Goal: Transaction & Acquisition: Purchase product/service

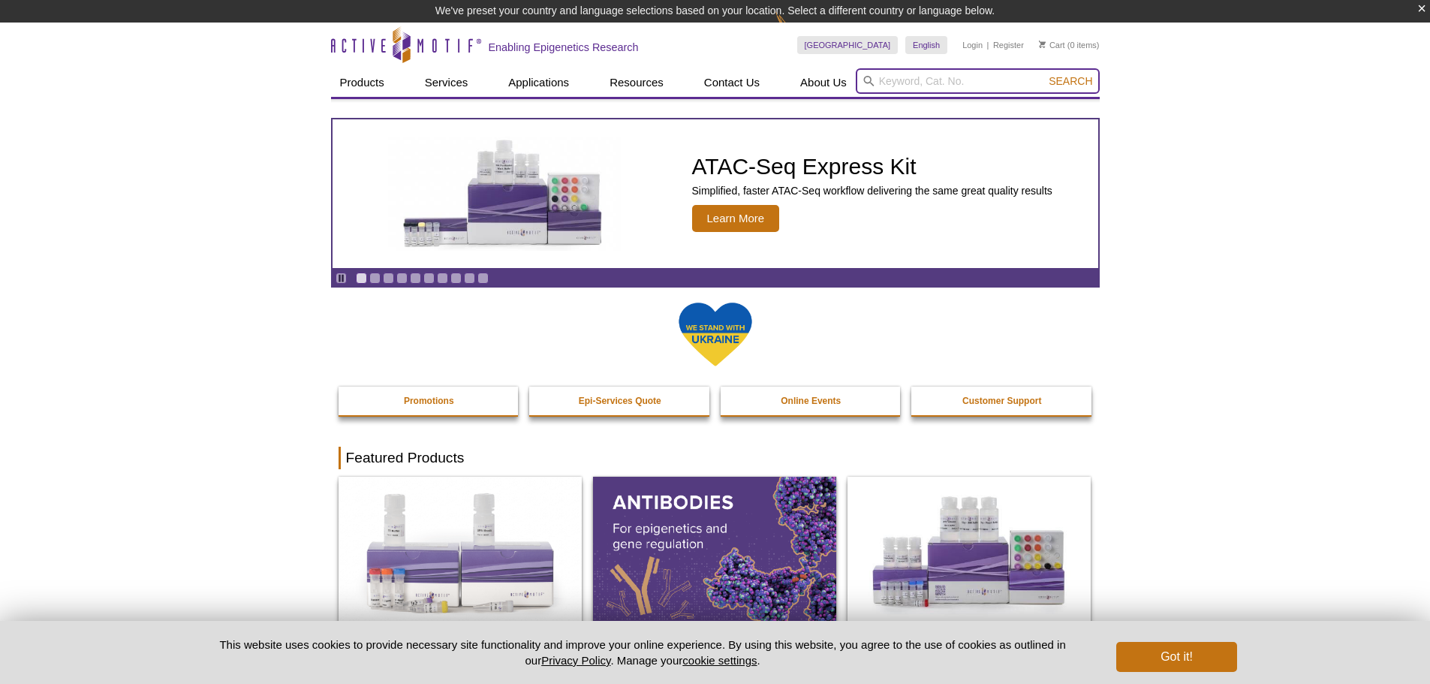
drag, startPoint x: 0, startPoint y: 0, endPoint x: 883, endPoint y: 82, distance: 886.5
click at [882, 83] on input "search" at bounding box center [978, 81] width 244 height 26
type input "81826"
click at [1044, 74] on button "Search" at bounding box center [1070, 81] width 53 height 14
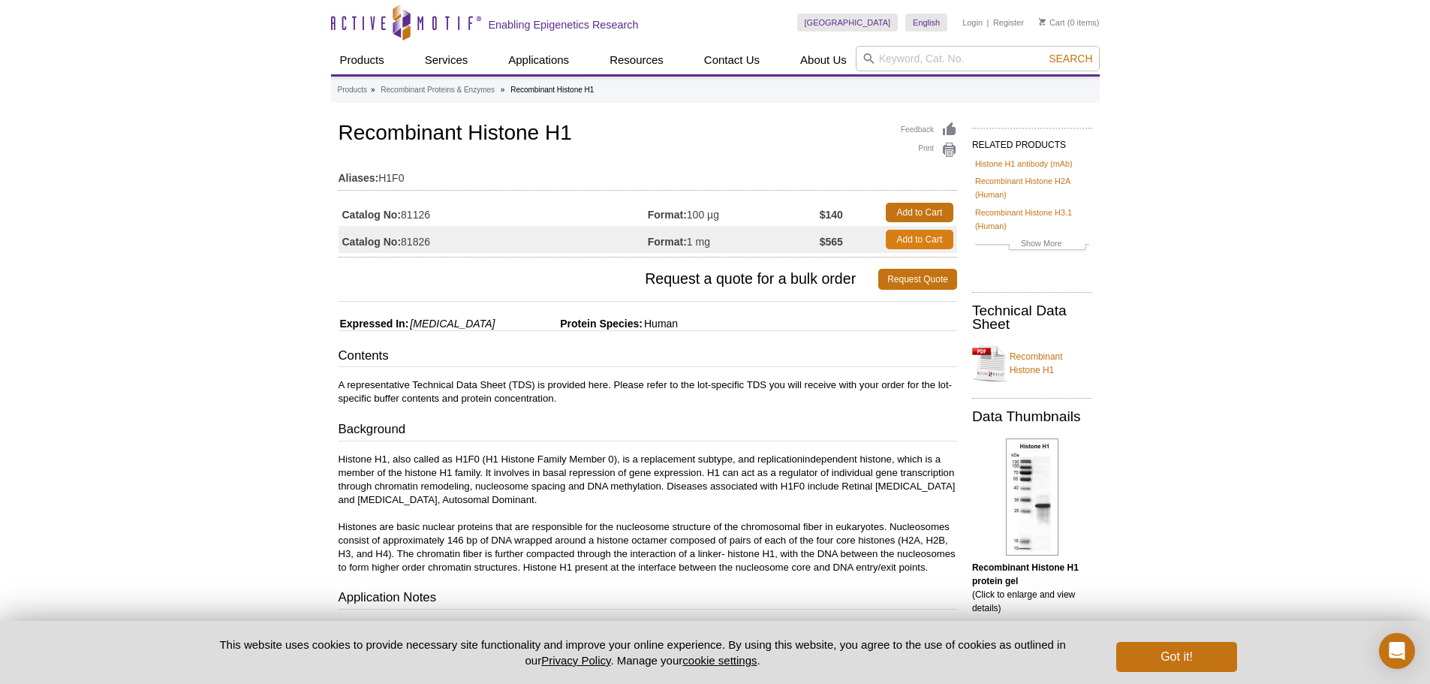
click at [904, 241] on link "Add to Cart" at bounding box center [920, 240] width 68 height 20
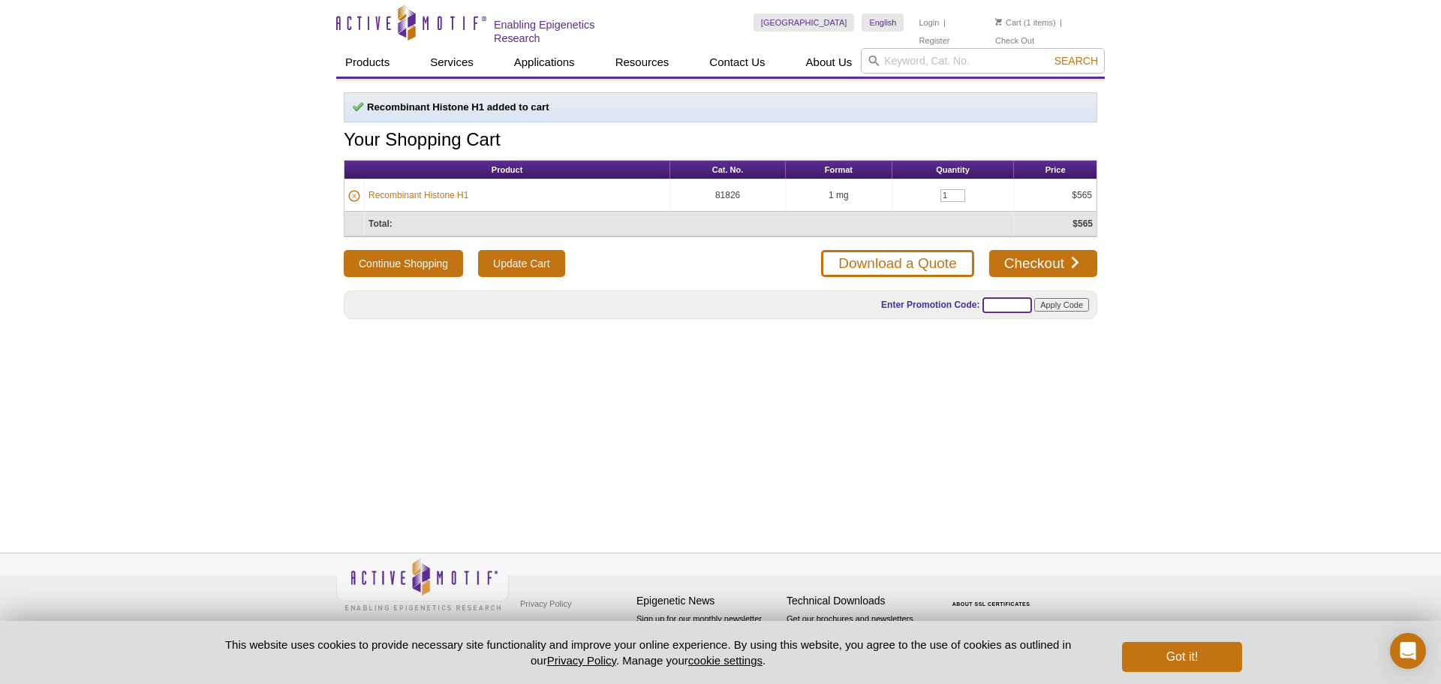
click at [987, 303] on input "text" at bounding box center [1008, 305] width 50 height 16
type input "PROTEIN30"
click at [1083, 304] on input "Apply Code" at bounding box center [1061, 305] width 55 height 14
